Goal: Task Accomplishment & Management: Manage account settings

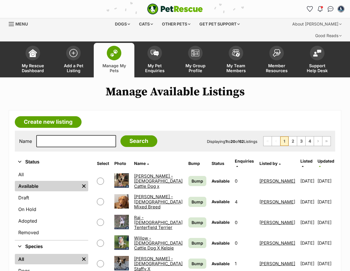
scroll to position [128, 0]
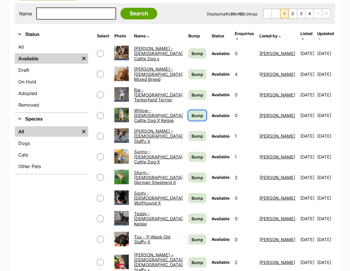
click at [188, 110] on link "Bump" at bounding box center [197, 115] width 18 height 10
click at [190, 69] on link "Bump" at bounding box center [197, 74] width 18 height 10
click at [191, 154] on span "Bump" at bounding box center [197, 157] width 12 height 6
click at [191, 216] on span "Bump" at bounding box center [197, 219] width 12 height 6
click at [191, 50] on span "Bump" at bounding box center [197, 53] width 12 height 6
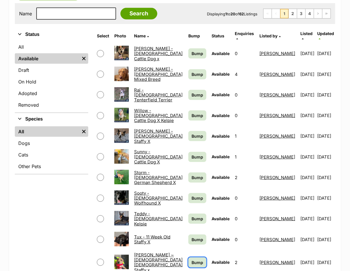
click at [191, 260] on span "Bump" at bounding box center [197, 263] width 12 height 6
click at [191, 216] on span "Bump" at bounding box center [197, 219] width 12 height 6
click at [193, 237] on span "Bump" at bounding box center [197, 240] width 12 height 6
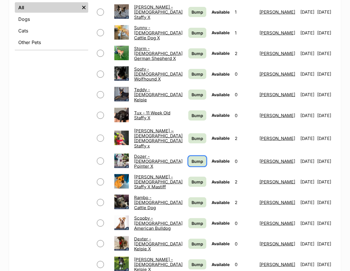
scroll to position [255, 0]
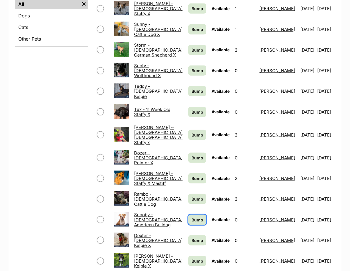
click at [191, 217] on span "Bump" at bounding box center [197, 220] width 12 height 6
drag, startPoint x: 188, startPoint y: 241, endPoint x: 193, endPoint y: 184, distance: 57.6
click at [189, 256] on link "Bump" at bounding box center [197, 261] width 18 height 10
click at [191, 175] on span "Bump" at bounding box center [197, 178] width 12 height 6
click at [191, 196] on span "Bump" at bounding box center [197, 199] width 12 height 6
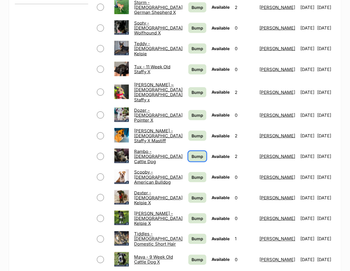
scroll to position [351, 0]
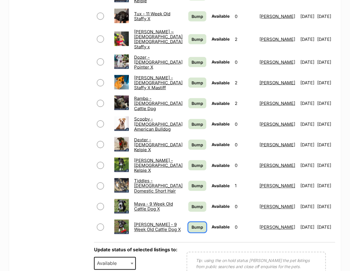
click at [191, 224] on span "Bump" at bounding box center [197, 227] width 12 height 6
click at [191, 204] on span "Bump" at bounding box center [197, 207] width 12 height 6
click at [191, 162] on span "Bump" at bounding box center [197, 165] width 12 height 6
click at [191, 183] on span "Bump" at bounding box center [197, 186] width 12 height 6
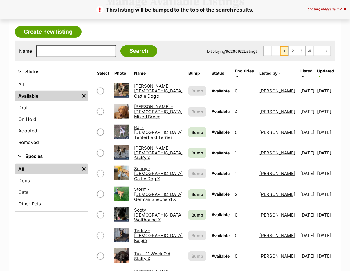
scroll to position [96, 0]
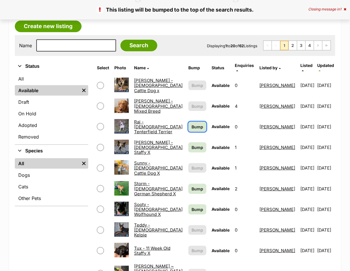
click at [191, 124] on span "Bump" at bounding box center [197, 127] width 12 height 6
click at [192, 144] on span "Bump" at bounding box center [197, 147] width 12 height 6
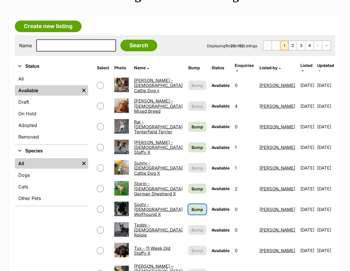
click at [191, 206] on span "Bump" at bounding box center [197, 209] width 12 height 6
click at [191, 186] on span "Bump" at bounding box center [197, 189] width 12 height 6
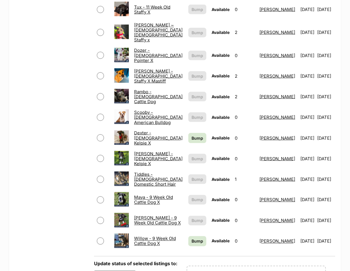
scroll to position [383, 0]
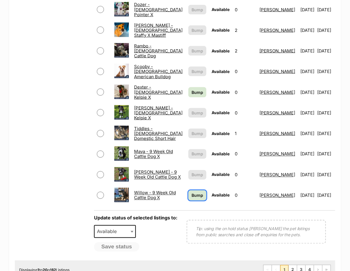
click at [191, 193] on span "Bump" at bounding box center [197, 196] width 12 height 6
click at [191, 89] on span "Bump" at bounding box center [197, 92] width 12 height 6
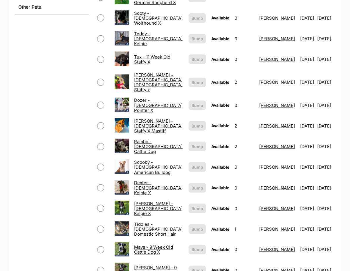
scroll to position [415, 0]
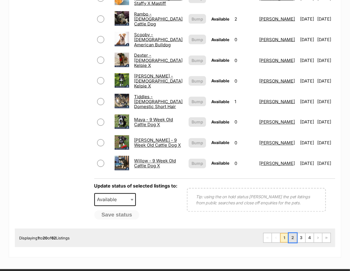
click at [292, 233] on link "2" at bounding box center [293, 237] width 8 height 9
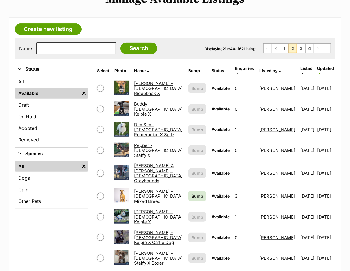
scroll to position [96, 0]
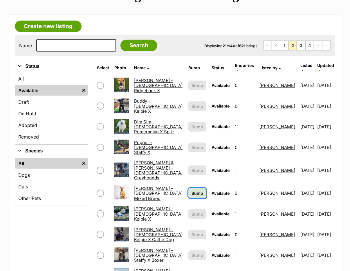
click at [192, 190] on span "Bump" at bounding box center [197, 193] width 12 height 6
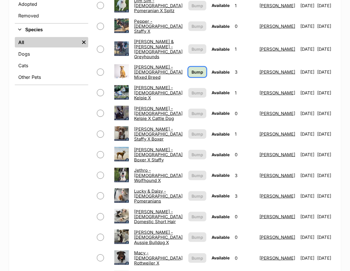
scroll to position [223, 0]
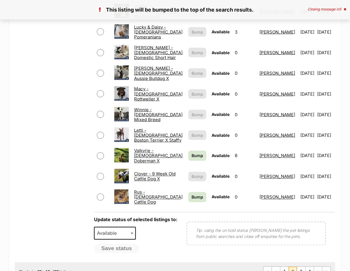
scroll to position [383, 0]
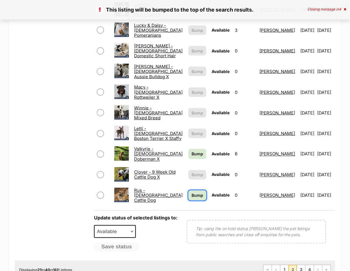
click at [191, 193] on span "Bump" at bounding box center [197, 196] width 12 height 6
click at [191, 151] on span "Bump" at bounding box center [197, 154] width 12 height 6
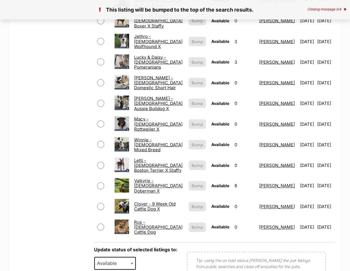
scroll to position [415, 0]
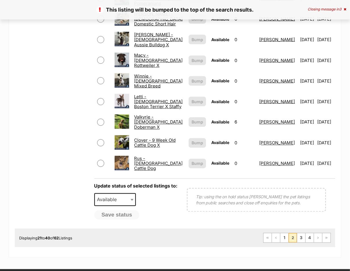
click at [150, 115] on link "Valkyrie - [DEMOGRAPHIC_DATA] Doberman X" at bounding box center [158, 123] width 48 height 16
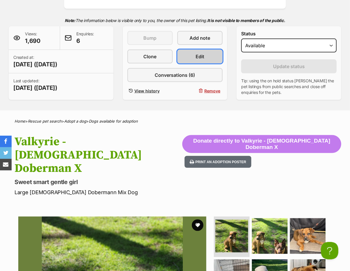
click at [197, 53] on span "Edit" at bounding box center [199, 56] width 9 height 7
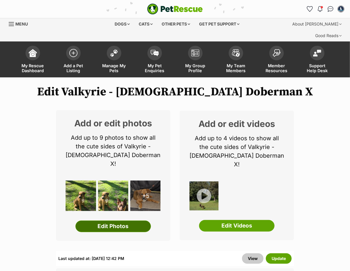
click at [120, 221] on link "Edit Photos" at bounding box center [112, 227] width 75 height 12
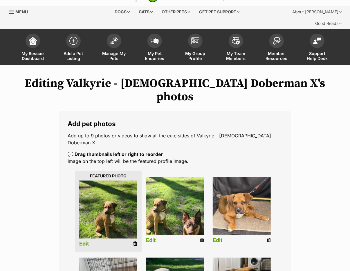
scroll to position [32, 0]
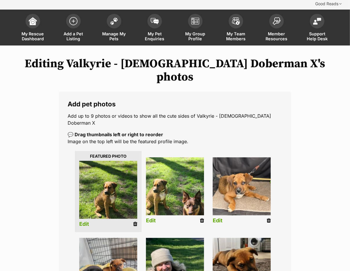
click at [82, 221] on link "Edit" at bounding box center [84, 224] width 10 height 6
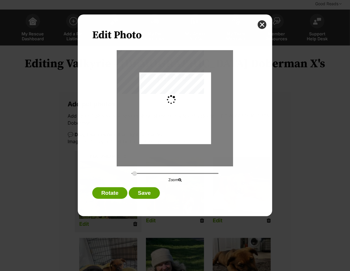
scroll to position [0, 0]
type input "0.2744"
drag, startPoint x: 150, startPoint y: 119, endPoint x: 151, endPoint y: 114, distance: 4.8
click at [151, 114] on div "Dialog Window - Close (Press escape to close)" at bounding box center [175, 103] width 72 height 95
click at [138, 199] on button "Save" at bounding box center [144, 193] width 31 height 12
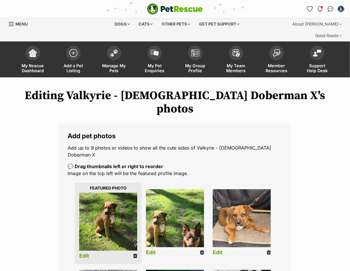
scroll to position [32, 0]
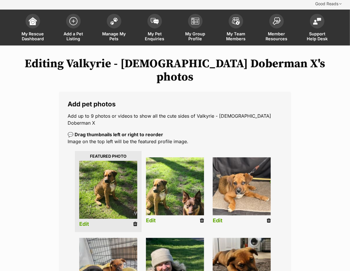
click at [153, 218] on link "Edit" at bounding box center [151, 221] width 10 height 6
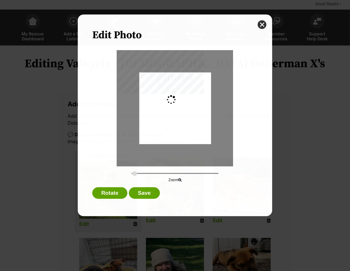
scroll to position [0, 0]
type input "0.2744"
click at [261, 20] on div "Edit Photo Zoom Rotate Save" at bounding box center [175, 115] width 194 height 202
click at [261, 21] on button "close" at bounding box center [261, 24] width 9 height 9
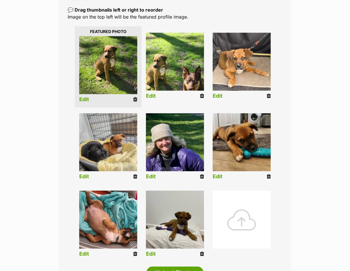
scroll to position [159, 0]
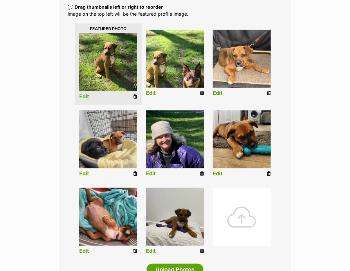
click at [154, 171] on link "Edit" at bounding box center [151, 174] width 10 height 6
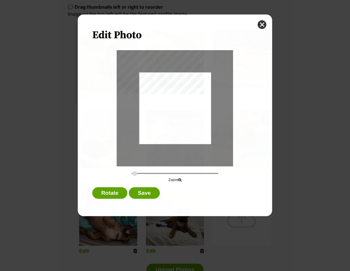
scroll to position [0, 0]
type input "0.2744"
drag, startPoint x: 177, startPoint y: 126, endPoint x: 178, endPoint y: 81, distance: 45.0
click at [178, 81] on div "Dialog Window - Close (Press escape to close)" at bounding box center [175, 67] width 72 height 155
click at [137, 199] on button "Save" at bounding box center [144, 193] width 31 height 12
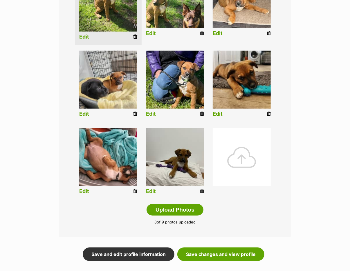
scroll to position [223, 0]
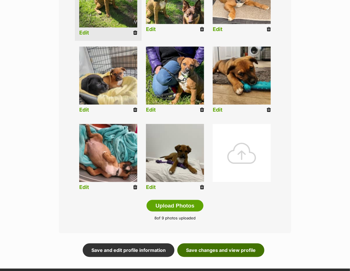
click at [195, 244] on link "Save changes and view profile" at bounding box center [220, 250] width 87 height 13
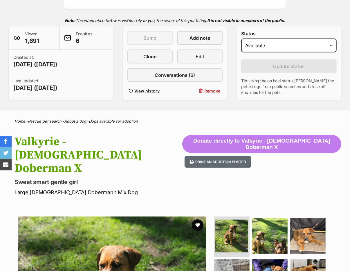
scroll to position [128, 0]
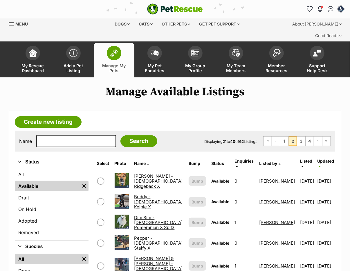
click at [296, 85] on h1 "Manage Available Listings" at bounding box center [175, 91] width 350 height 13
click at [38, 116] on link "Create new listing" at bounding box center [48, 122] width 67 height 12
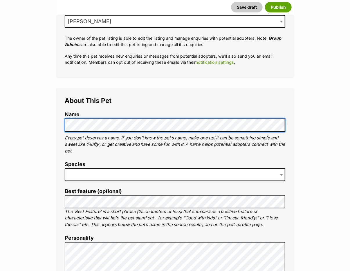
scroll to position [181, 0]
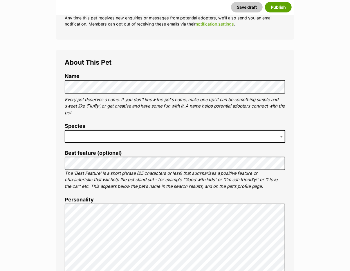
click at [86, 130] on span at bounding box center [175, 136] width 220 height 13
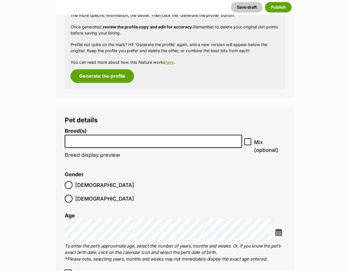
scroll to position [978, 0]
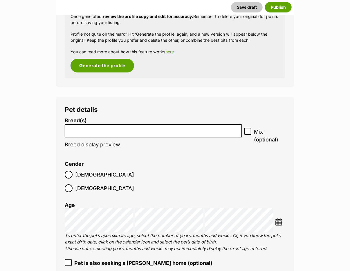
click at [90, 126] on input "search" at bounding box center [153, 129] width 173 height 6
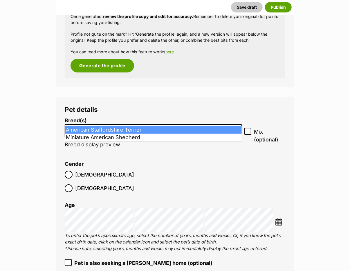
type input "american s"
select select "9"
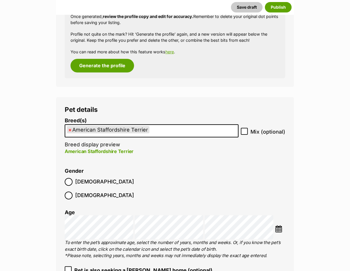
scroll to position [7, 0]
click at [176, 125] on ul "× American Staffordshire Terrier" at bounding box center [151, 131] width 173 height 12
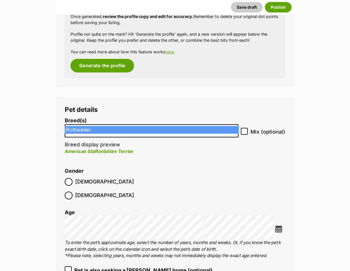
type input "rot"
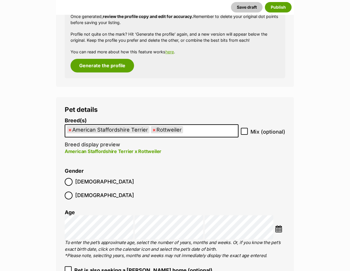
click at [246, 130] on icon at bounding box center [243, 131] width 3 height 3
click at [246, 128] on input "Mix (optional)" at bounding box center [244, 131] width 7 height 7
checkbox input "true"
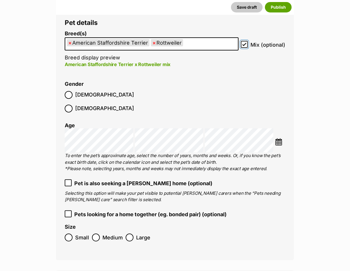
scroll to position [1074, 0]
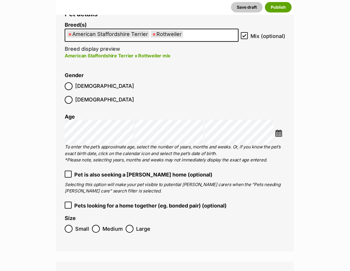
click at [278, 130] on img at bounding box center [278, 133] width 7 height 7
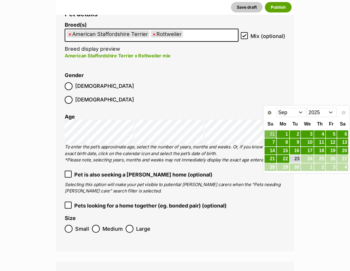
click at [306, 108] on select "2015 2016 2017 2018 2019 2020 2021 2022 2023 2024 2025" at bounding box center [321, 112] width 30 height 9
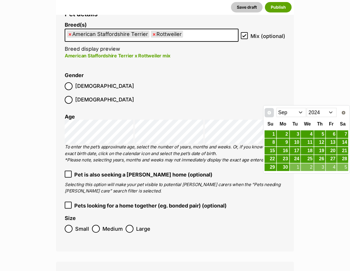
click at [268, 113] on span "Prev" at bounding box center [269, 112] width 5 height 5
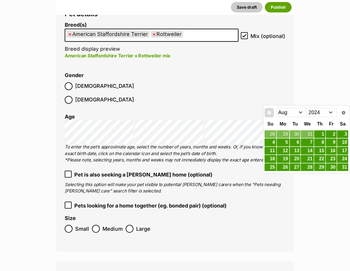
click at [268, 113] on span "Prev" at bounding box center [269, 112] width 5 height 5
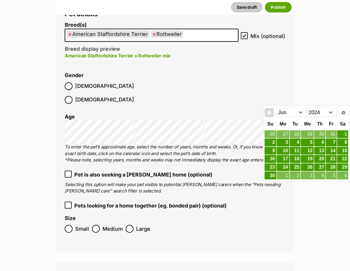
click at [268, 113] on span "Prev" at bounding box center [269, 112] width 5 height 5
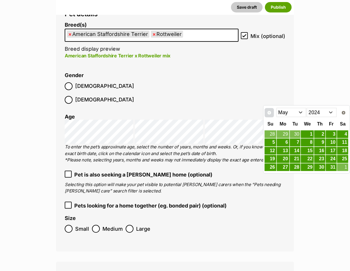
click at [268, 113] on span "Prev" at bounding box center [269, 112] width 5 height 5
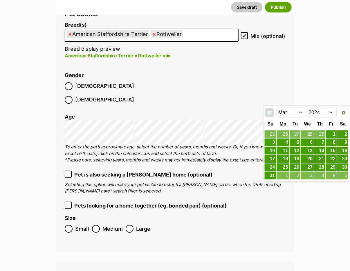
click at [268, 113] on span "Prev" at bounding box center [269, 112] width 5 height 5
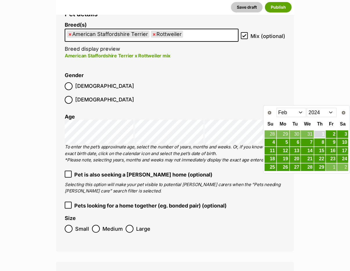
click at [320, 133] on link "1" at bounding box center [319, 134] width 11 height 7
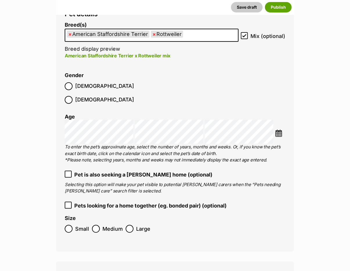
click at [281, 130] on img at bounding box center [278, 133] width 7 height 7
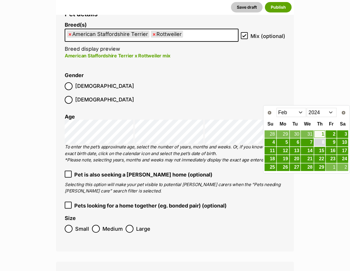
click at [320, 142] on link "8" at bounding box center [319, 142] width 11 height 7
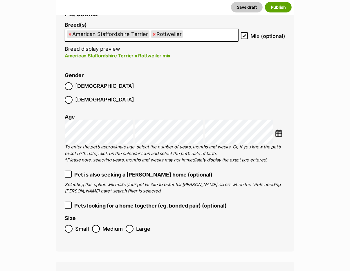
click at [272, 144] on p "To enter the pet’s approximate age, select the number of years, months and week…" at bounding box center [175, 154] width 220 height 20
click at [68, 172] on icon at bounding box center [68, 174] width 4 height 4
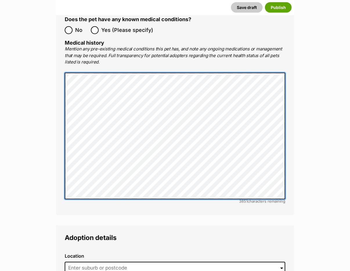
scroll to position [1584, 0]
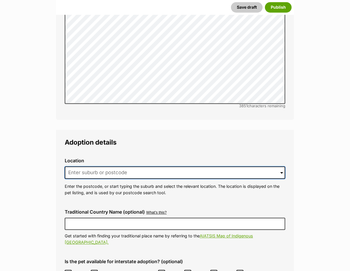
click at [113, 166] on input at bounding box center [175, 172] width 220 height 13
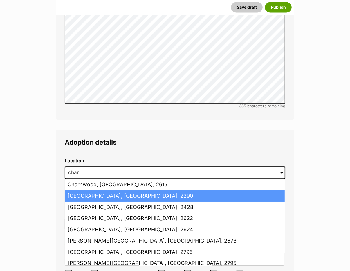
click at [126, 191] on li "Charlestown, New South Wales, 2290" at bounding box center [175, 196] width 220 height 11
type input "Charlestown, New South Wales, 2290"
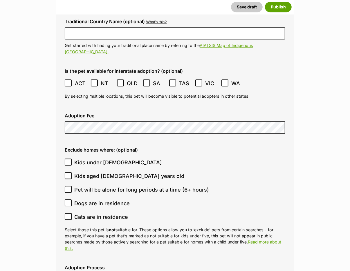
scroll to position [1776, 0]
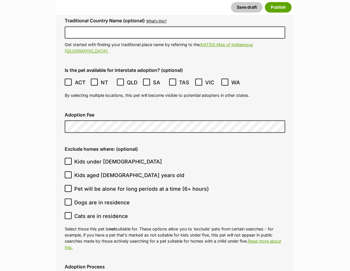
click at [68, 160] on icon at bounding box center [67, 161] width 3 height 3
click at [68, 158] on input "Kids under 5 years old" at bounding box center [68, 161] width 7 height 7
checkbox input "true"
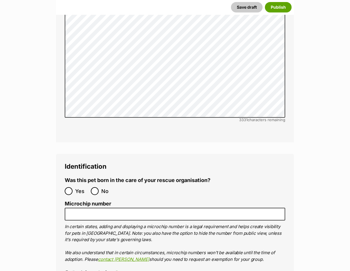
scroll to position [2127, 0]
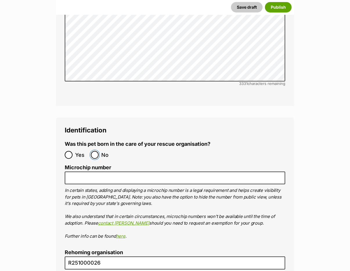
click at [95, 151] on input "No" at bounding box center [95, 155] width 8 height 8
radio input "true"
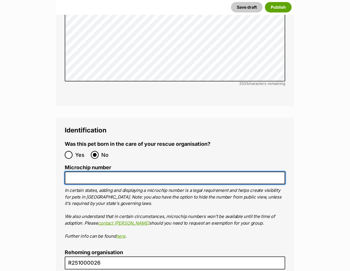
click at [83, 172] on input "Microchip number" at bounding box center [175, 178] width 220 height 13
paste input "900164002277270"
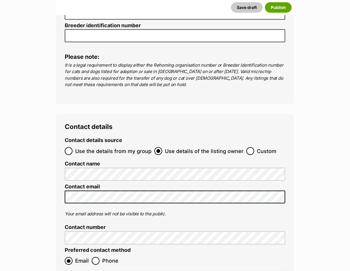
scroll to position [2382, 0]
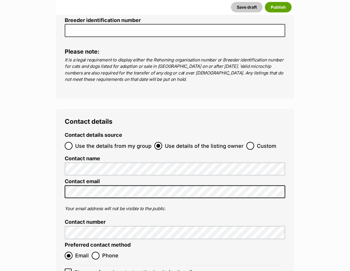
type input "900164002277270"
click at [250, 142] on input "Custom" at bounding box center [250, 146] width 8 height 8
radio input "true"
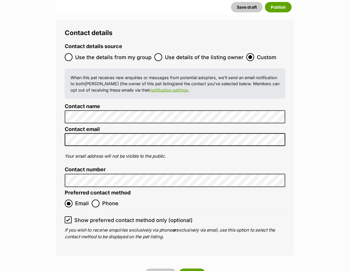
scroll to position [2477, 0]
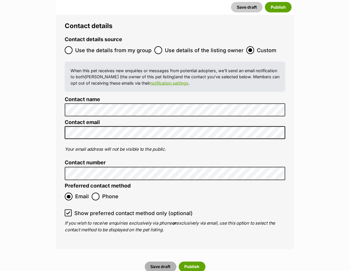
click at [158, 262] on button "Save draft" at bounding box center [161, 267] width 32 height 10
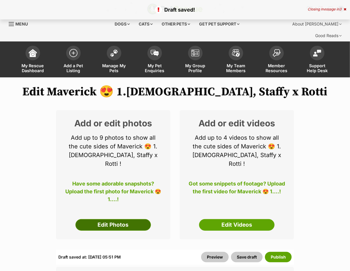
click at [88, 219] on link "Edit Photos" at bounding box center [112, 225] width 75 height 12
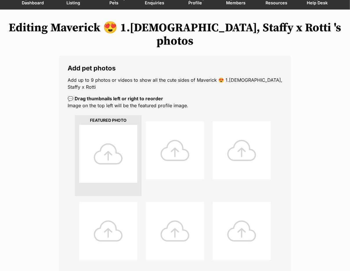
scroll to position [64, 0]
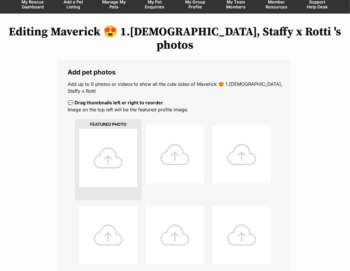
click at [340, 143] on div "Editing Maverick 😍 1.[DEMOGRAPHIC_DATA], Staffy x Rotti 's photos Add pet photo…" at bounding box center [175, 220] width 350 height 391
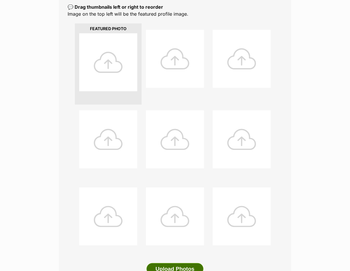
click at [175, 263] on button "Upload Photos" at bounding box center [174, 269] width 57 height 12
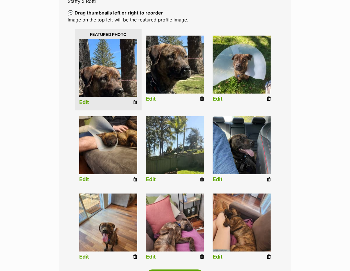
scroll to position [90, 0]
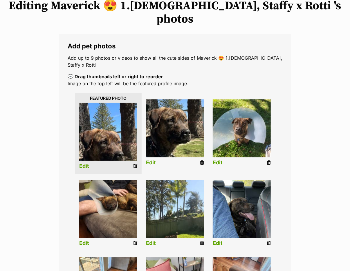
click at [301, 110] on div "Editing Maverick 😍 1.[DEMOGRAPHIC_DATA], Staffy x Rotti 's photos Add pet photo…" at bounding box center [175, 194] width 350 height 391
click at [86, 163] on link "Edit" at bounding box center [84, 166] width 10 height 6
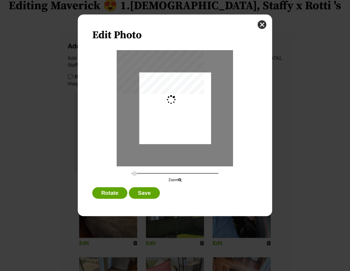
scroll to position [0, 0]
type input "0.2744"
drag, startPoint x: 211, startPoint y: 142, endPoint x: 224, endPoint y: 147, distance: 13.2
click at [224, 147] on div "Dialog Window - Close (Press escape to close)" at bounding box center [175, 108] width 116 height 116
click at [263, 27] on button "close" at bounding box center [261, 24] width 9 height 9
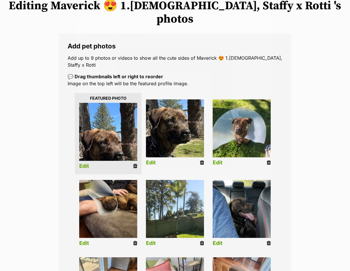
scroll to position [90, 0]
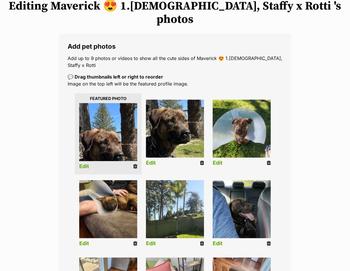
click at [180, 100] on img at bounding box center [175, 129] width 58 height 58
click at [150, 160] on link "Edit" at bounding box center [151, 163] width 10 height 6
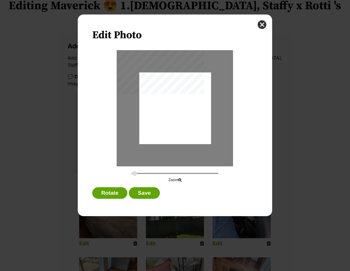
scroll to position [0, 0]
type input "0.2744"
click at [263, 26] on button "close" at bounding box center [261, 24] width 9 height 9
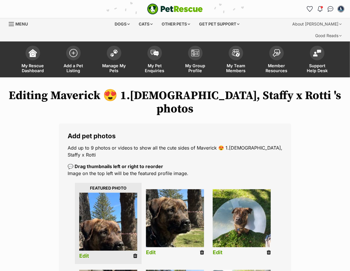
scroll to position [89, 0]
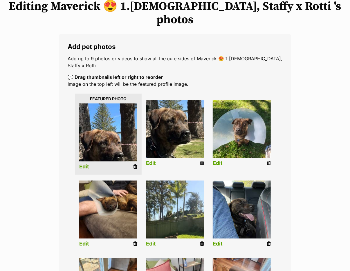
click at [134, 164] on icon at bounding box center [135, 166] width 4 height 5
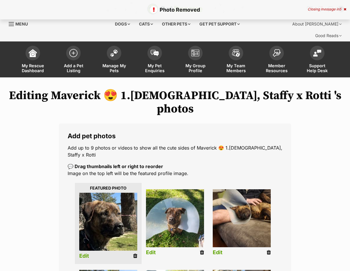
scroll to position [223, 0]
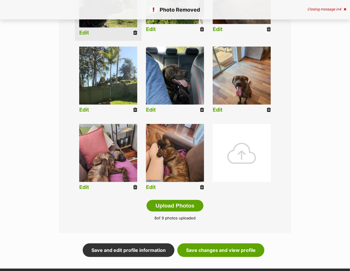
click at [237, 124] on div at bounding box center [242, 153] width 58 height 58
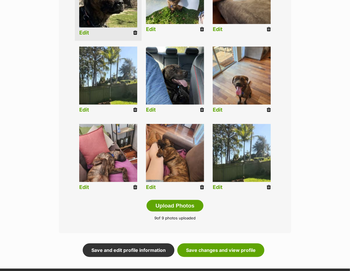
click at [221, 184] on link "Edit" at bounding box center [218, 187] width 10 height 6
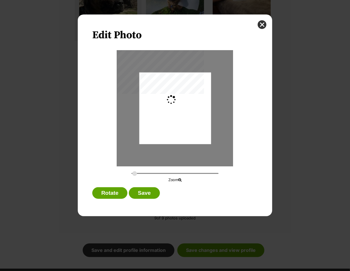
scroll to position [0, 0]
type input "0.3215"
click at [137, 176] on input "Dialog Window - Close (Press escape to close)" at bounding box center [174, 174] width 87 height 6
click at [144, 196] on button "Save" at bounding box center [144, 193] width 31 height 12
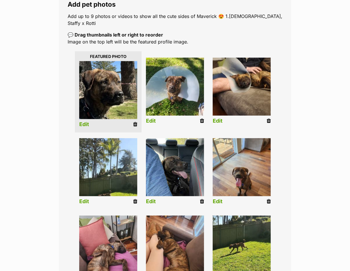
scroll to position [128, 0]
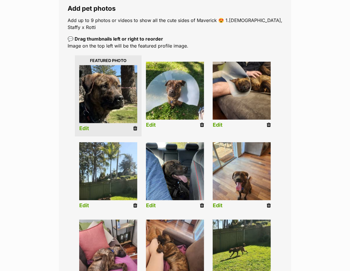
click at [49, 159] on div "Editing Maverick 😍 1.[DEMOGRAPHIC_DATA], Staffy x Rotti 's photos Add pet photo…" at bounding box center [175, 156] width 350 height 391
click at [215, 122] on link "Edit" at bounding box center [218, 125] width 10 height 6
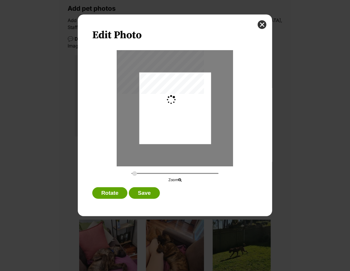
scroll to position [0, 0]
type input "0.3659"
drag, startPoint x: 201, startPoint y: 113, endPoint x: 201, endPoint y: 107, distance: 5.8
click at [201, 107] on div "Dialog Window - Close (Press escape to close)" at bounding box center [174, 108] width 95 height 72
drag, startPoint x: 201, startPoint y: 107, endPoint x: 193, endPoint y: 109, distance: 8.6
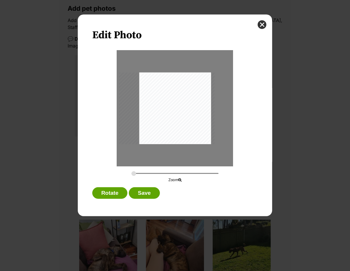
click at [193, 109] on div "Dialog Window - Close (Press escape to close)" at bounding box center [166, 108] width 95 height 72
click at [137, 195] on button "Save" at bounding box center [144, 193] width 31 height 12
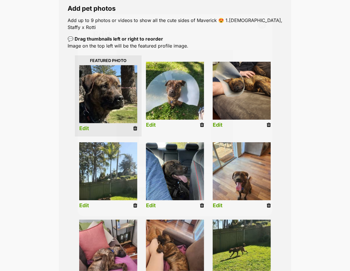
scroll to position [128, 0]
click at [135, 203] on icon at bounding box center [135, 205] width 4 height 5
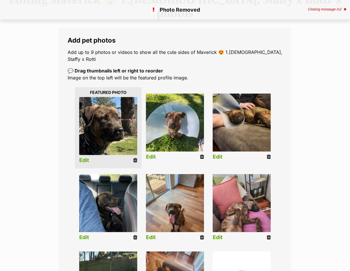
scroll to position [128, 0]
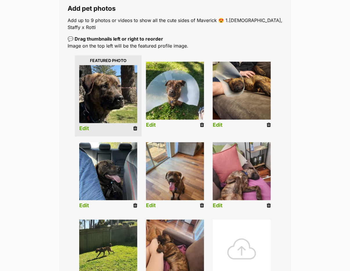
click at [153, 203] on link "Edit" at bounding box center [151, 206] width 10 height 6
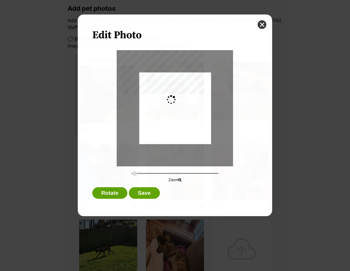
scroll to position [0, 0]
type input "0.2744"
drag, startPoint x: 177, startPoint y: 120, endPoint x: 178, endPoint y: 115, distance: 5.3
click at [178, 115] on div "Dialog Window - Close (Press escape to close)" at bounding box center [175, 102] width 72 height 95
click at [152, 197] on button "Save" at bounding box center [144, 193] width 31 height 12
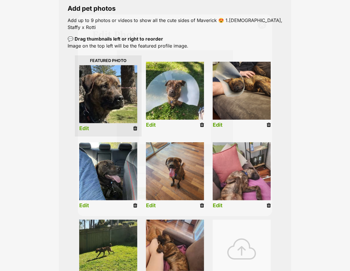
scroll to position [128, 0]
click at [219, 203] on link "Edit" at bounding box center [218, 206] width 10 height 6
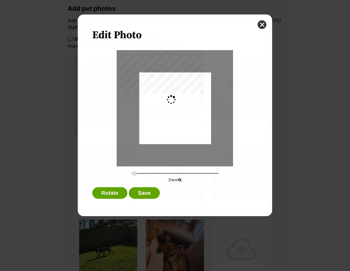
scroll to position [0, 0]
type input "0.2744"
drag, startPoint x: 196, startPoint y: 133, endPoint x: 198, endPoint y: 144, distance: 11.3
click at [198, 144] on div "Dialog Window - Close (Press escape to close)" at bounding box center [175, 119] width 72 height 95
click at [155, 197] on button "Save" at bounding box center [144, 193] width 31 height 12
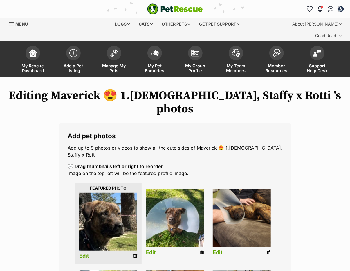
scroll to position [128, 0]
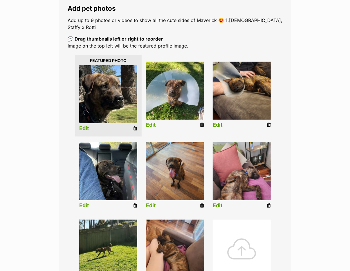
click at [150, 248] on li "Edit" at bounding box center [175, 254] width 67 height 75
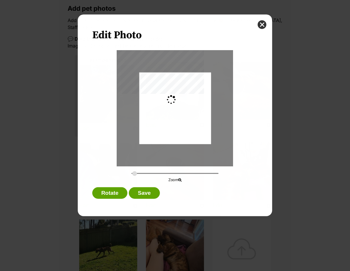
scroll to position [0, 0]
type input "0.2744"
click at [191, 113] on div "Dialog Window - Close (Press escape to close)" at bounding box center [175, 108] width 72 height 95
click at [260, 26] on button "close" at bounding box center [261, 24] width 9 height 9
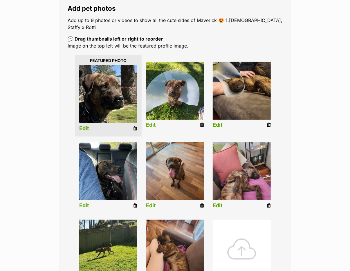
scroll to position [128, 0]
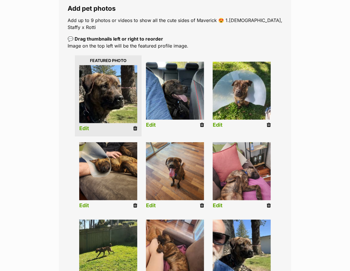
click at [152, 203] on link "Edit" at bounding box center [151, 206] width 10 height 6
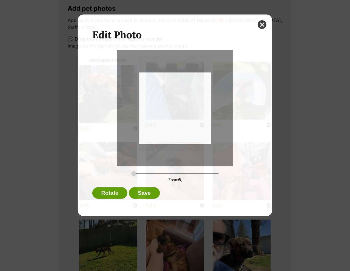
scroll to position [0, 0]
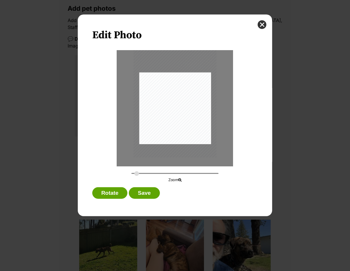
type input "0.3176"
click at [137, 176] on input "Dialog Window - Close (Press escape to close)" at bounding box center [174, 174] width 87 height 6
click at [143, 197] on button "Save" at bounding box center [144, 193] width 31 height 12
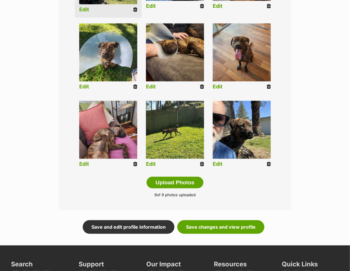
scroll to position [255, 0]
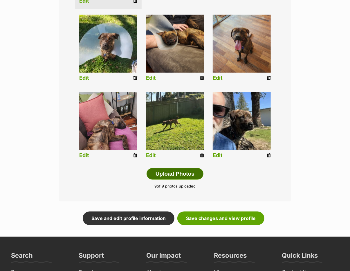
click at [184, 168] on button "Upload Photos" at bounding box center [174, 174] width 57 height 12
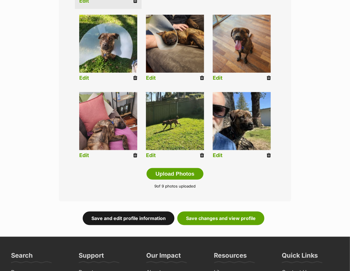
click at [160, 212] on link "Save and edit profile information" at bounding box center [129, 218] width 92 height 13
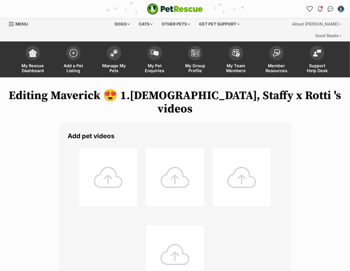
click at [315, 171] on div "Editing Maverick 😍 1.[DEMOGRAPHIC_DATA], Staffy x Rotti 's videos Add pet video…" at bounding box center [175, 223] width 350 height 269
click at [319, 175] on div "Editing Maverick 😍 1.[DEMOGRAPHIC_DATA], Staffy x Rotti 's videos Add pet video…" at bounding box center [175, 223] width 350 height 269
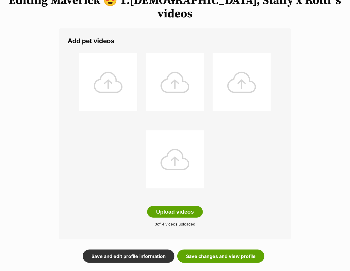
scroll to position [96, 0]
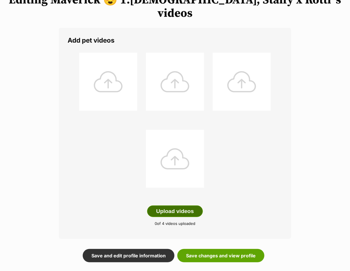
click at [161, 206] on button "Upload videos" at bounding box center [175, 212] width 56 height 12
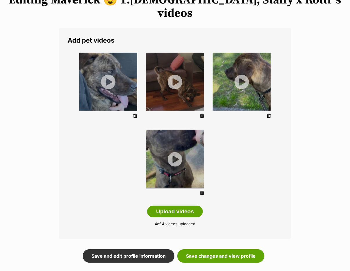
click at [257, 126] on ul at bounding box center [175, 125] width 215 height 155
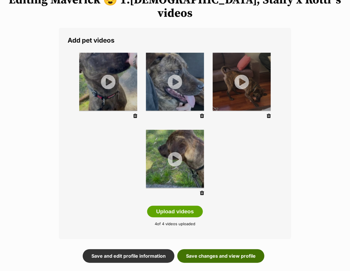
click at [207, 249] on link "Save changes and view profile" at bounding box center [220, 255] width 87 height 13
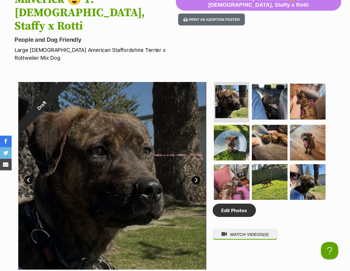
click at [241, 212] on div "Edit Photos WATCH VIDEOS (4)" at bounding box center [272, 176] width 119 height 188
click at [232, 204] on link "Edit Photos" at bounding box center [234, 210] width 43 height 13
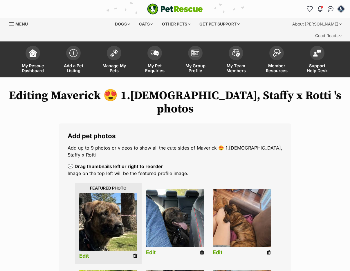
scroll to position [64, 0]
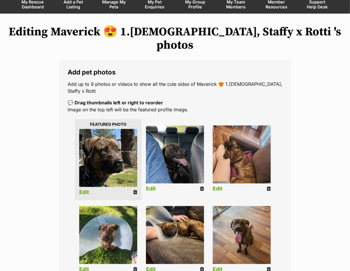
click at [135, 190] on icon at bounding box center [135, 192] width 4 height 5
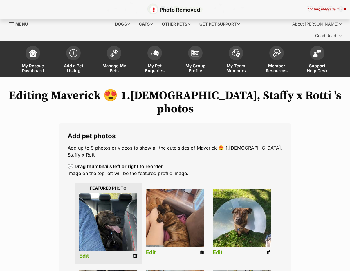
scroll to position [128, 0]
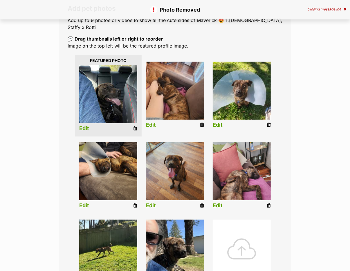
click at [238, 220] on div at bounding box center [242, 249] width 58 height 58
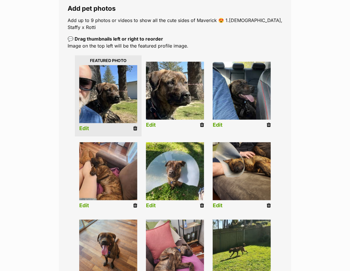
drag, startPoint x: 302, startPoint y: 133, endPoint x: 286, endPoint y: 121, distance: 19.9
click at [304, 132] on div "Editing Maverick 😍 1.5yo, Staffy x Rotti 's photos Add pet photos Add up to 9 p…" at bounding box center [175, 156] width 350 height 391
click at [136, 126] on icon at bounding box center [135, 128] width 4 height 5
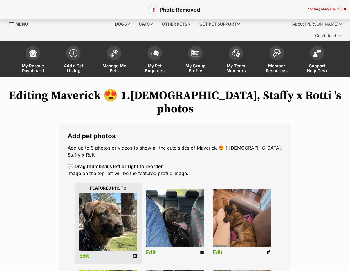
scroll to position [191, 0]
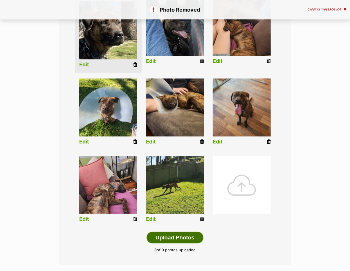
click at [180, 232] on button "Upload Photos" at bounding box center [174, 238] width 57 height 12
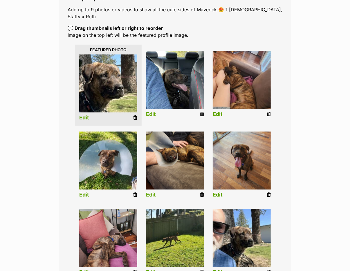
scroll to position [128, 0]
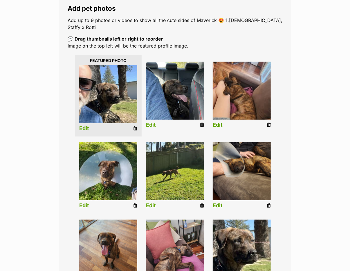
click at [173, 153] on img at bounding box center [175, 171] width 58 height 58
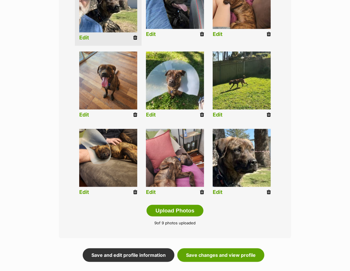
scroll to position [223, 0]
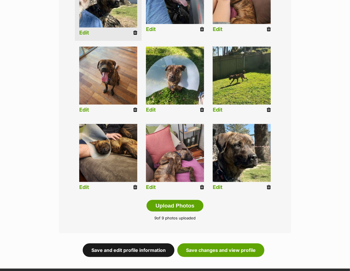
click at [158, 244] on link "Save and edit profile information" at bounding box center [129, 250] width 92 height 13
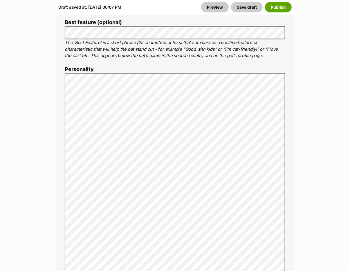
scroll to position [478, 0]
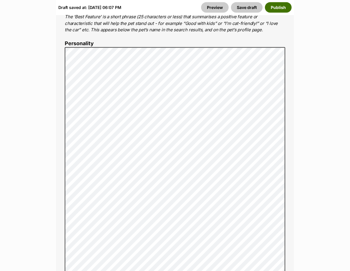
click at [282, 5] on button "Publish" at bounding box center [278, 7] width 27 height 10
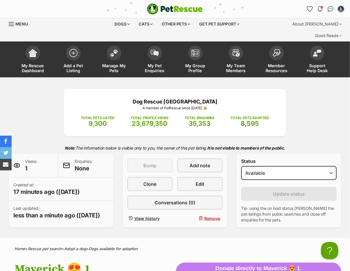
click at [34, 98] on div "Dog Rescue Newcastle A member of PetRescue since [DATE] 🎉 TOTAL PETS LISTED 9,3…" at bounding box center [175, 158] width 350 height 139
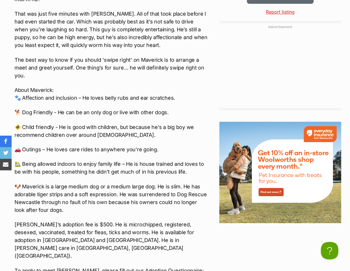
click at [75, 86] on p "About Maverick: 🐾 Affection and inclusion – He loves belly rubs and ear scratch…" at bounding box center [111, 94] width 194 height 16
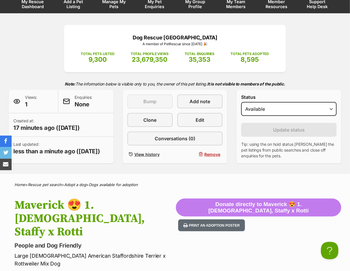
scroll to position [64, 0]
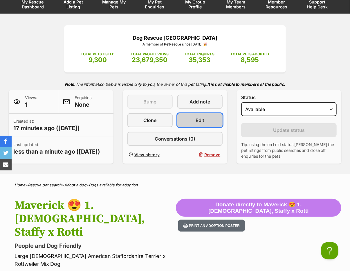
click at [191, 113] on link "Edit" at bounding box center [199, 120] width 45 height 14
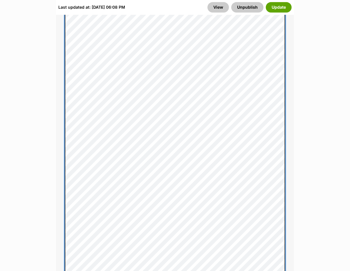
scroll to position [702, 0]
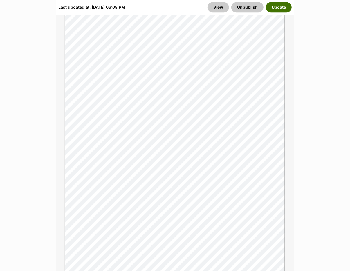
click at [282, 4] on button "Update" at bounding box center [279, 7] width 26 height 10
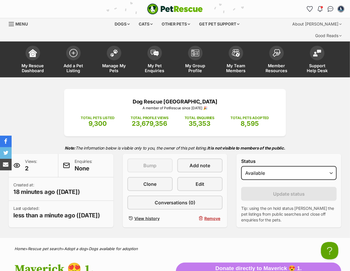
click at [44, 102] on div "Dog Rescue Newcastle A member of PetRescue since 2012 🎉 TOTAL PETS LISTED 9,300…" at bounding box center [175, 158] width 350 height 139
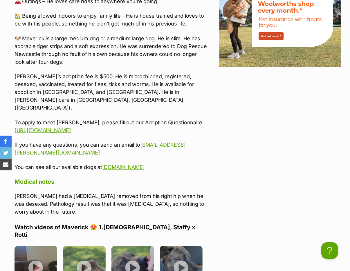
scroll to position [1084, 0]
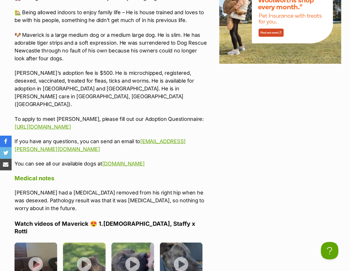
click at [164, 189] on p "Maverick had a cyst removed from his right hip when he was desexed. Pathology r…" at bounding box center [111, 200] width 194 height 23
click at [37, 242] on img at bounding box center [35, 263] width 43 height 43
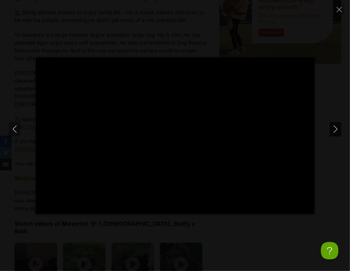
type input "100.00"
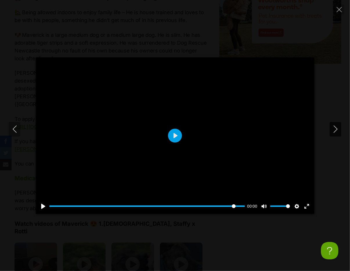
click at [334, 129] on icon "Next" at bounding box center [335, 129] width 7 height 7
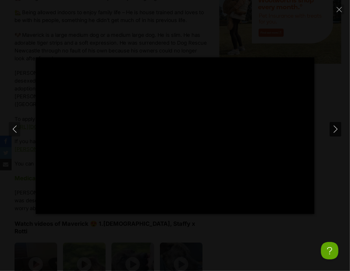
click at [333, 130] on icon "Next" at bounding box center [335, 129] width 7 height 7
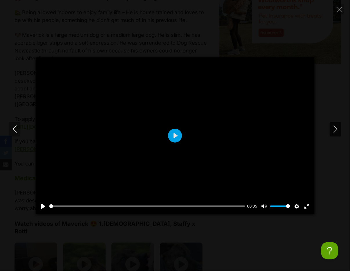
type input "64.10"
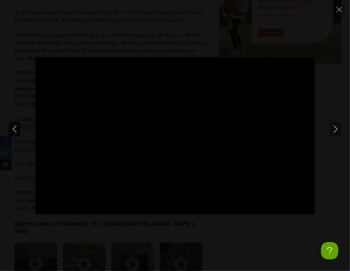
click at [18, 131] on icon "Previous" at bounding box center [14, 129] width 7 height 7
type input "68.95"
type input "81.63"
click at [335, 131] on icon "Next" at bounding box center [335, 129] width 4 height 7
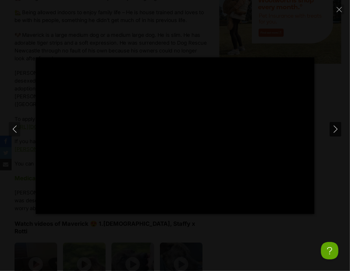
type input "77.00"
click at [335, 131] on icon "Next" at bounding box center [335, 129] width 7 height 7
type input "10.19"
click at [338, 10] on icon "Close" at bounding box center [338, 9] width 5 height 5
type input "40.38"
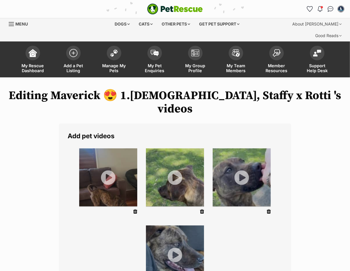
click at [248, 226] on ul at bounding box center [175, 221] width 215 height 155
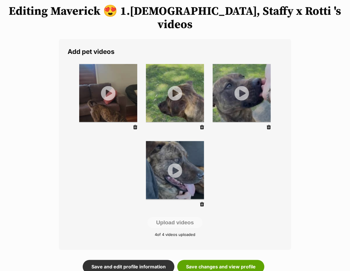
scroll to position [96, 0]
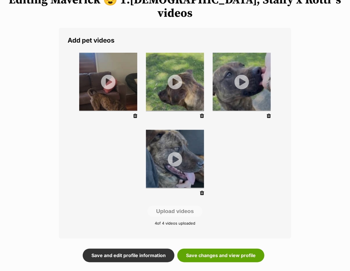
click at [203, 113] on icon at bounding box center [202, 115] width 4 height 5
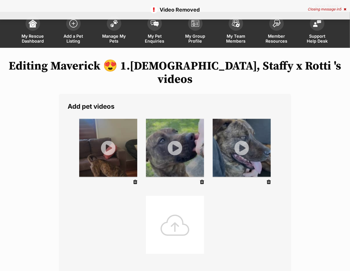
scroll to position [32, 0]
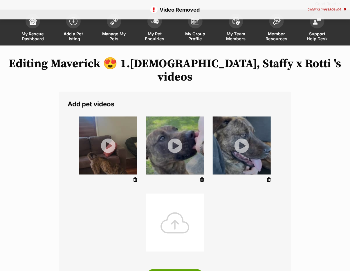
click at [178, 199] on div at bounding box center [175, 223] width 58 height 58
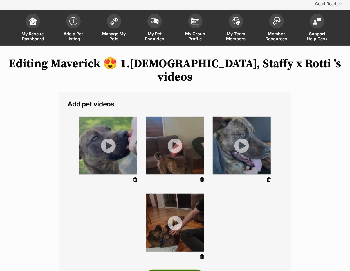
click at [168, 270] on button "Upload videos" at bounding box center [175, 276] width 56 height 12
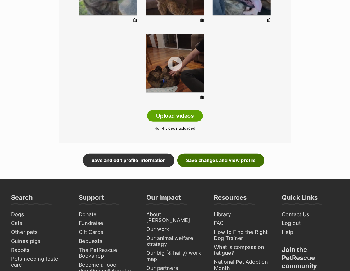
click at [215, 154] on link "Save changes and view profile" at bounding box center [220, 160] width 87 height 13
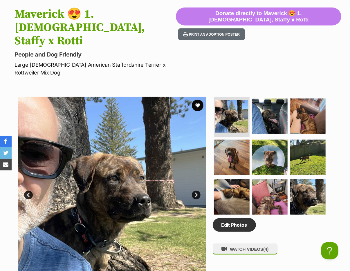
scroll to position [96, 0]
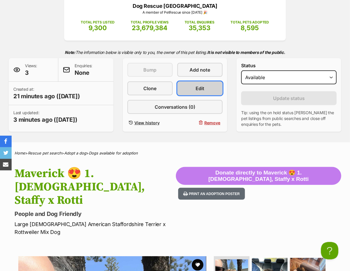
click at [201, 85] on span "Edit" at bounding box center [199, 88] width 9 height 7
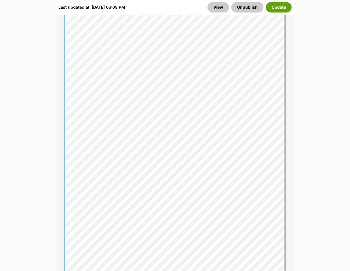
scroll to position [733, 0]
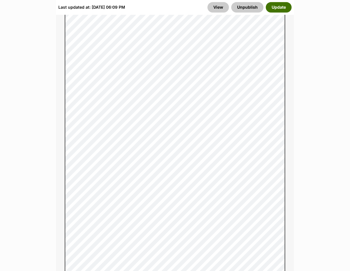
click at [282, 6] on button "Update" at bounding box center [279, 7] width 26 height 10
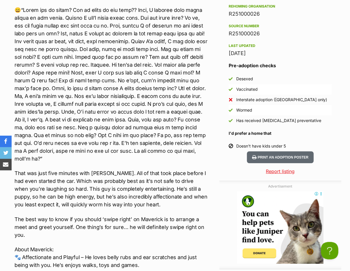
scroll to position [861, 0]
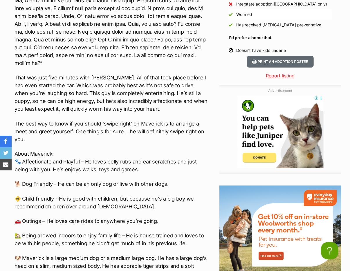
click at [52, 150] on p "About [PERSON_NAME]: 🐾 Affectionate and Playful – He loves belly rubs and ear s…" at bounding box center [111, 161] width 194 height 23
copy br
click at [106, 150] on p "About [PERSON_NAME]: 🐾 Affectionate and Playful – He loves belly rubs and ear s…" at bounding box center [111, 161] width 194 height 23
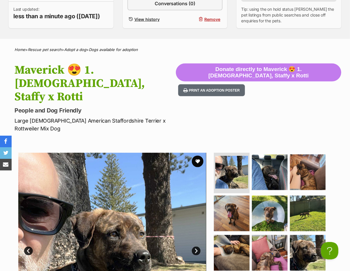
scroll to position [32, 0]
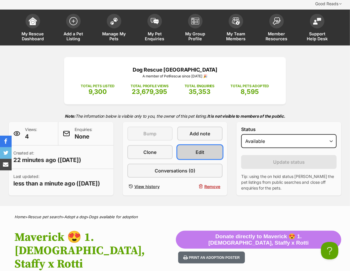
click at [193, 145] on link "Edit" at bounding box center [199, 152] width 45 height 14
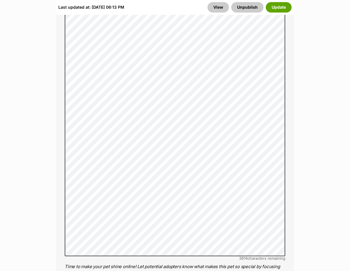
scroll to position [702, 0]
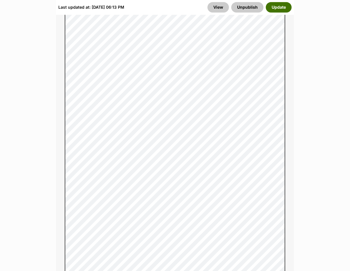
click at [277, 7] on button "Update" at bounding box center [279, 7] width 26 height 10
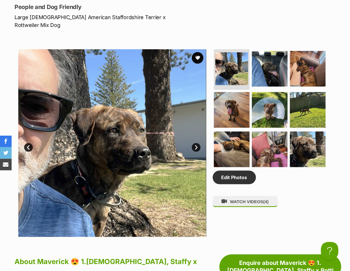
scroll to position [319, 0]
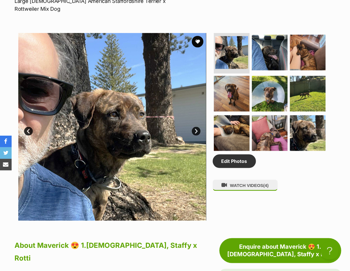
click at [195, 127] on link "Next" at bounding box center [196, 131] width 9 height 9
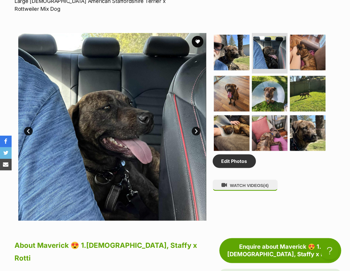
click at [195, 127] on link "Next" at bounding box center [196, 131] width 9 height 9
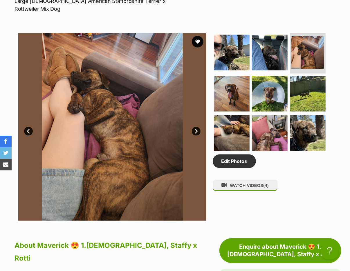
click at [195, 127] on link "Next" at bounding box center [196, 131] width 9 height 9
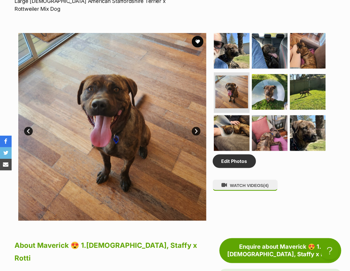
click at [195, 127] on link "Next" at bounding box center [196, 131] width 9 height 9
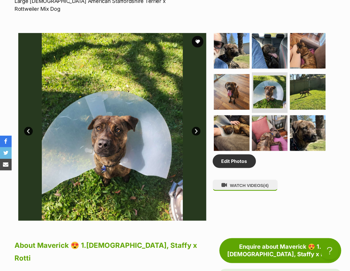
click at [195, 127] on link "Next" at bounding box center [196, 131] width 9 height 9
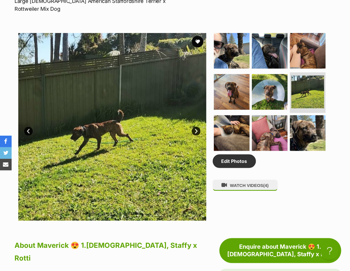
click at [195, 127] on link "Next" at bounding box center [196, 131] width 9 height 9
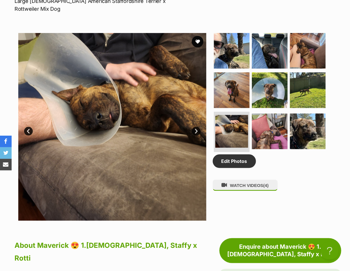
click at [195, 127] on link "Next" at bounding box center [196, 131] width 9 height 9
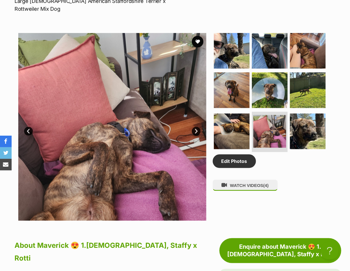
click at [196, 127] on link "Next" at bounding box center [196, 131] width 9 height 9
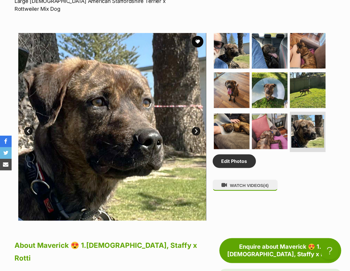
click at [196, 127] on link "Next" at bounding box center [196, 131] width 9 height 9
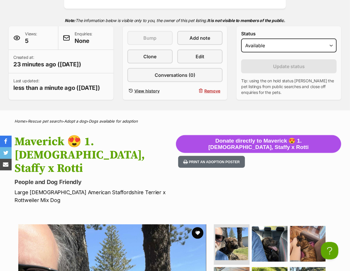
scroll to position [0, 0]
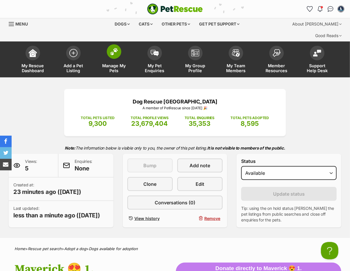
click at [113, 48] on img at bounding box center [114, 52] width 8 height 8
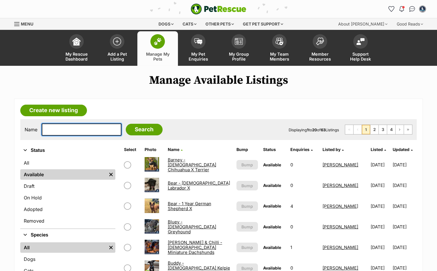
click at [77, 134] on input "text" at bounding box center [82, 130] width 80 height 12
type input "mav"
click at [126, 124] on input "Search" at bounding box center [144, 130] width 37 height 12
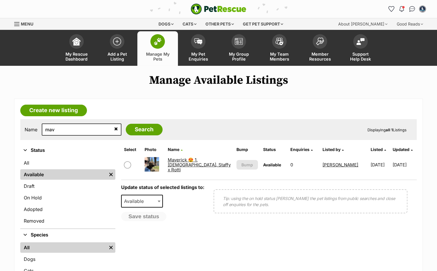
click at [176, 164] on link "Maverick 😍 1.5yo, Staffy x Rotti" at bounding box center [199, 165] width 63 height 16
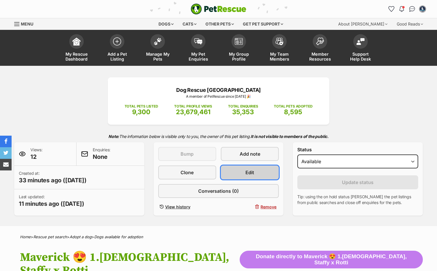
click at [235, 170] on link "Edit" at bounding box center [250, 173] width 58 height 14
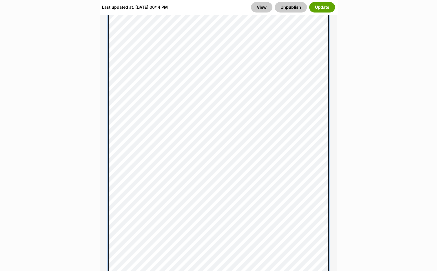
scroll to position [734, 0]
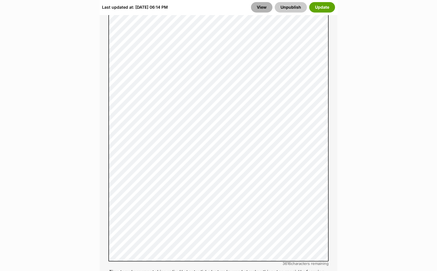
click at [262, 8] on link "View" at bounding box center [261, 7] width 21 height 10
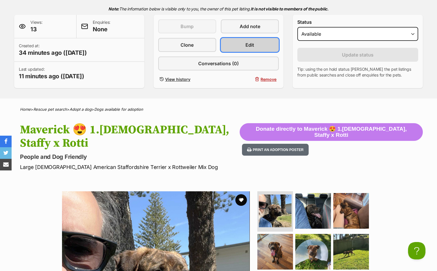
click at [255, 48] on link "Edit" at bounding box center [250, 45] width 58 height 14
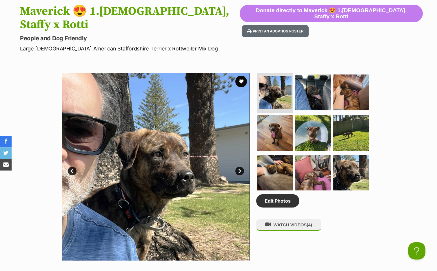
scroll to position [287, 0]
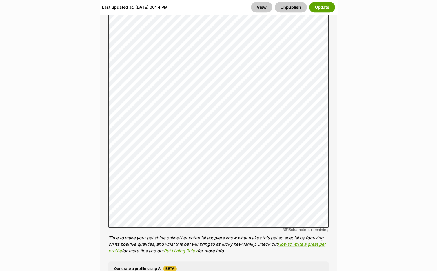
scroll to position [765, 0]
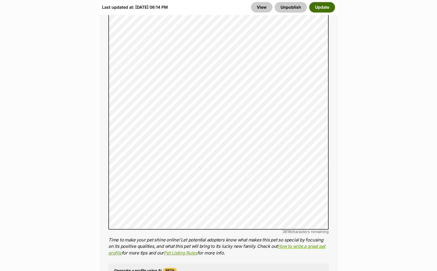
click at [319, 8] on button "Update" at bounding box center [322, 7] width 26 height 10
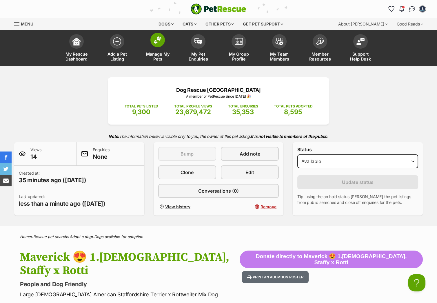
click at [161, 40] on img at bounding box center [158, 40] width 8 height 8
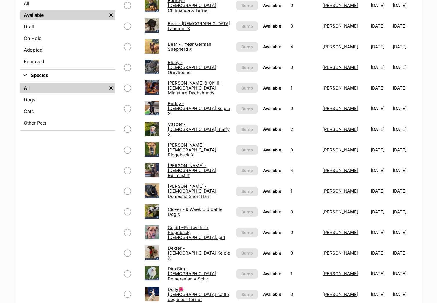
scroll to position [351, 0]
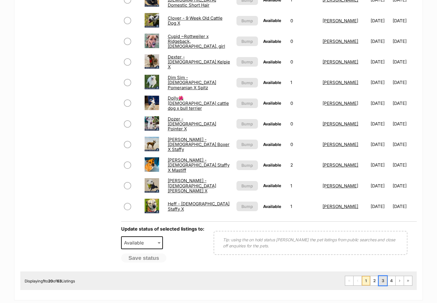
click at [382, 277] on link "3" at bounding box center [383, 280] width 8 height 9
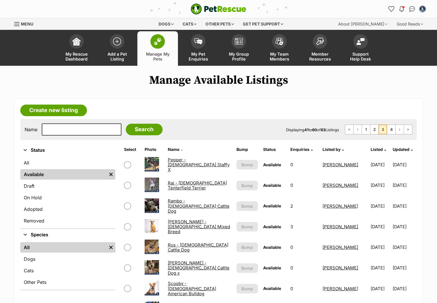
scroll to position [96, 0]
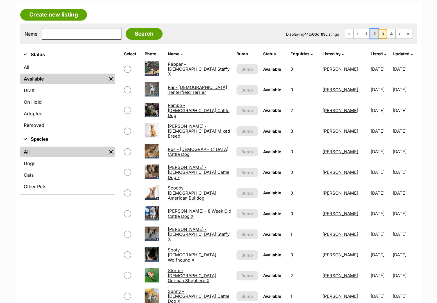
click at [376, 35] on link "2" at bounding box center [375, 33] width 8 height 9
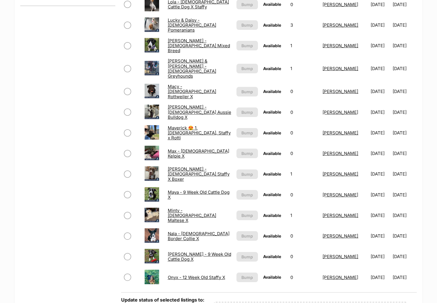
scroll to position [287, 0]
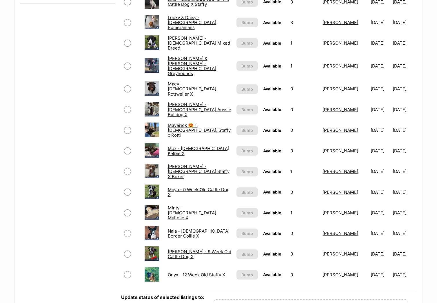
click at [211, 124] on link "Maverick 😍 1.[DEMOGRAPHIC_DATA], Staffy x Rotti" at bounding box center [199, 131] width 63 height 16
